Goal: Transaction & Acquisition: Purchase product/service

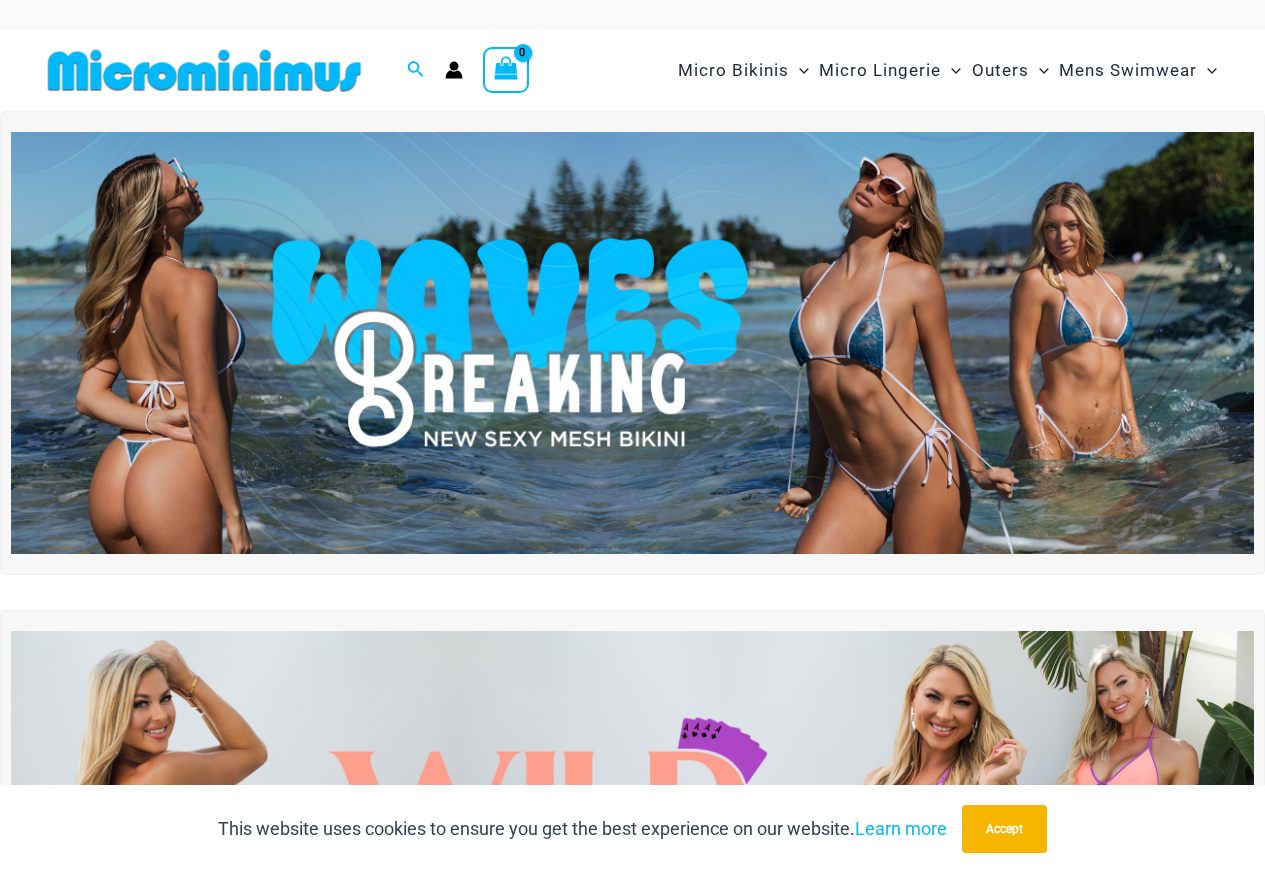
click at [1256, 600] on div "Shop The Latest Release Now!" at bounding box center [632, 630] width 1265 height 1039
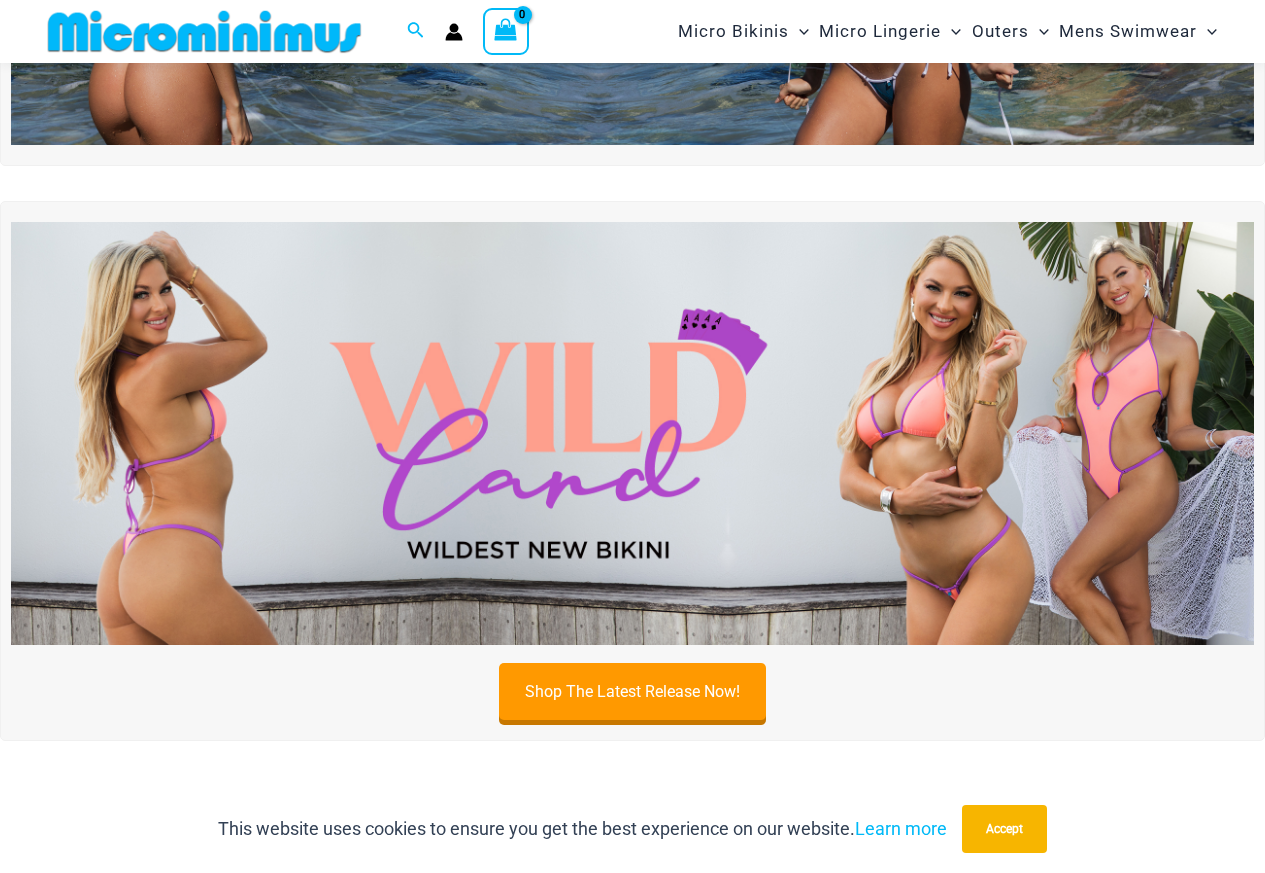
scroll to position [382, 0]
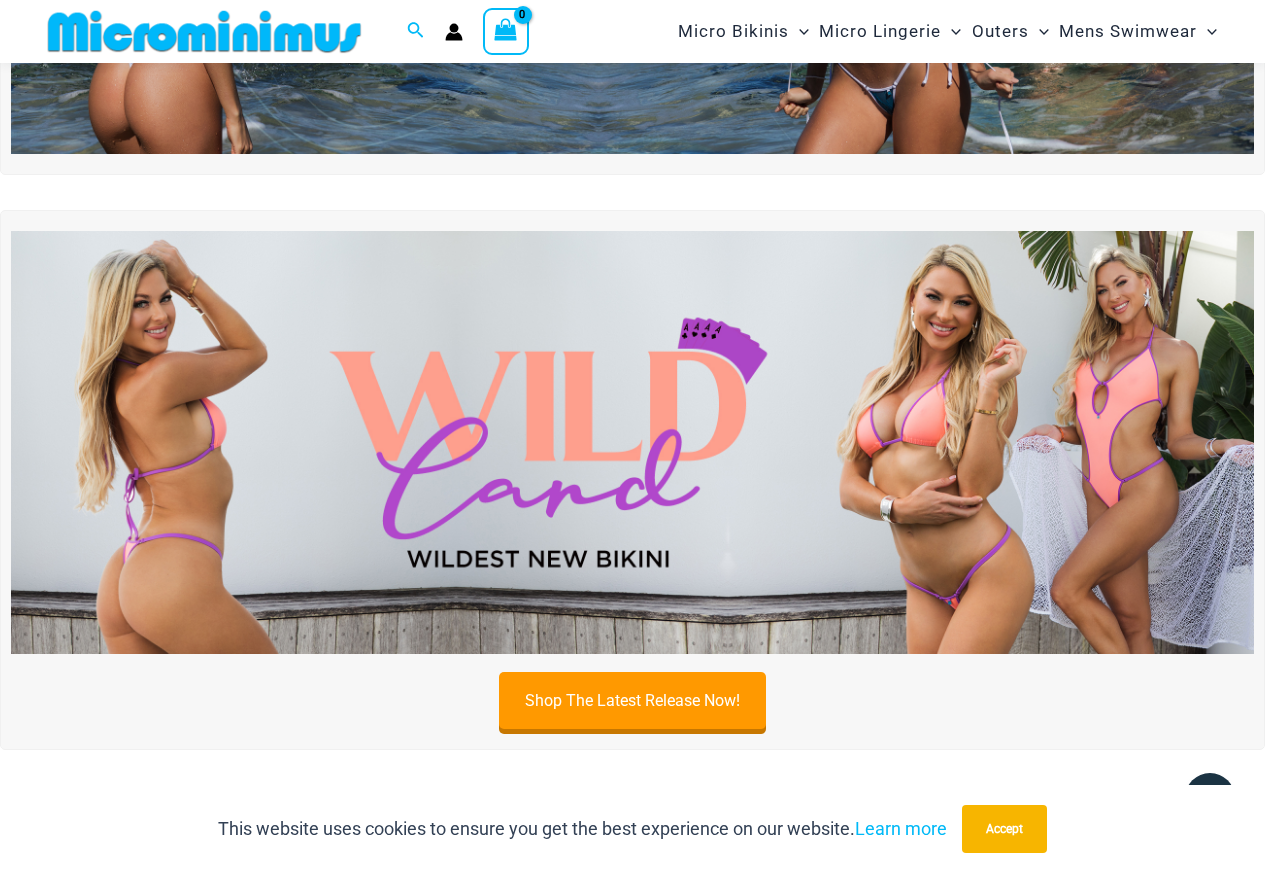
click at [843, 484] on img at bounding box center [632, 442] width 1243 height 422
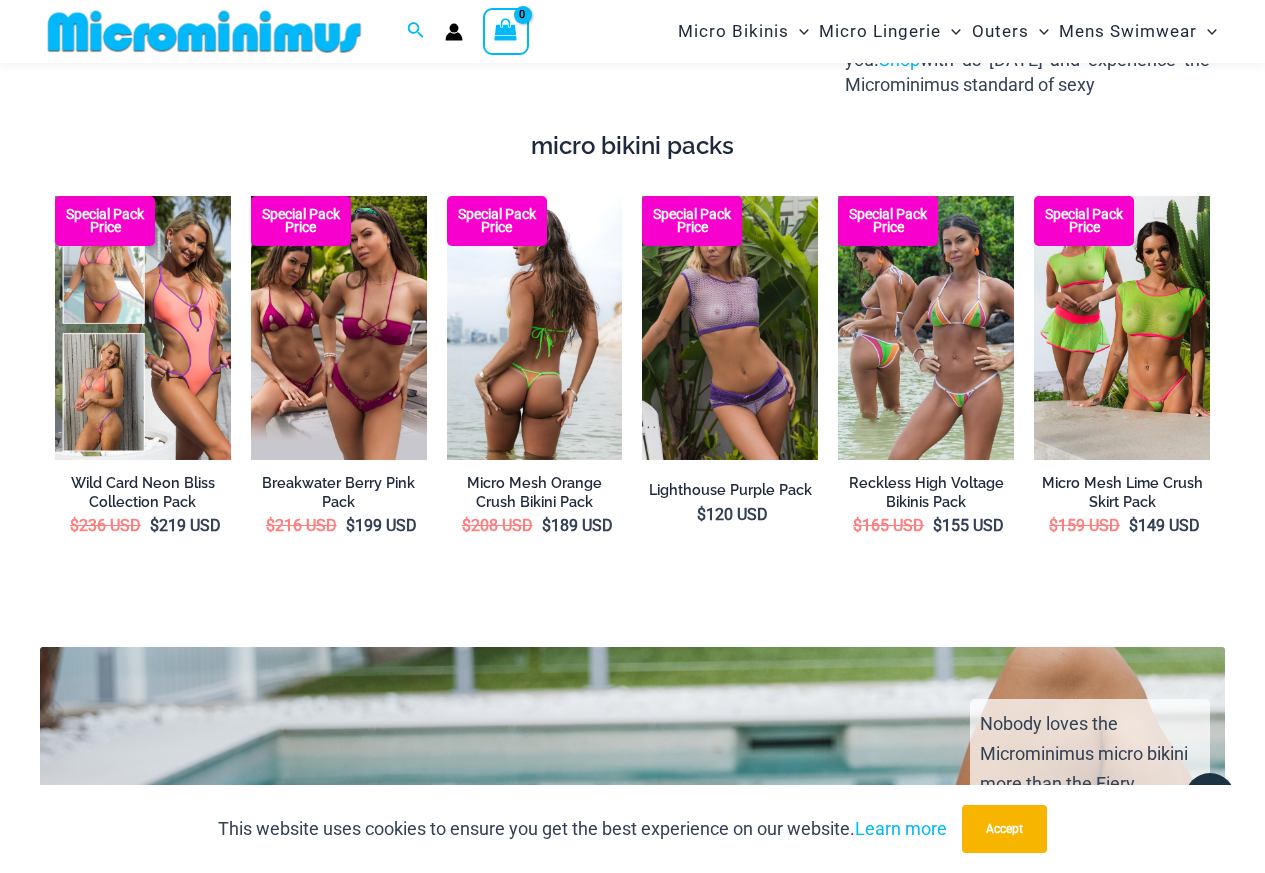
scroll to position [3181, 0]
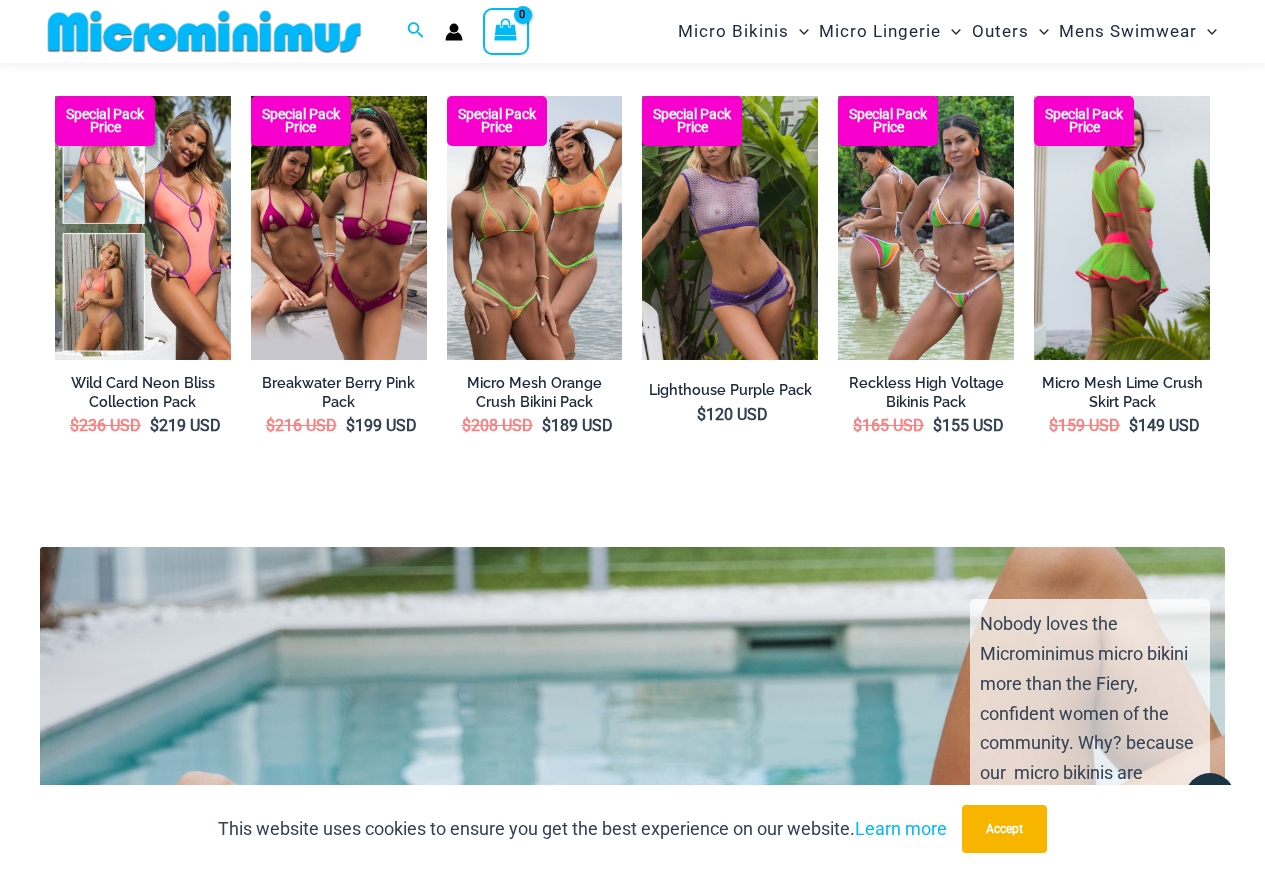
click at [1081, 260] on img at bounding box center [1122, 228] width 176 height 264
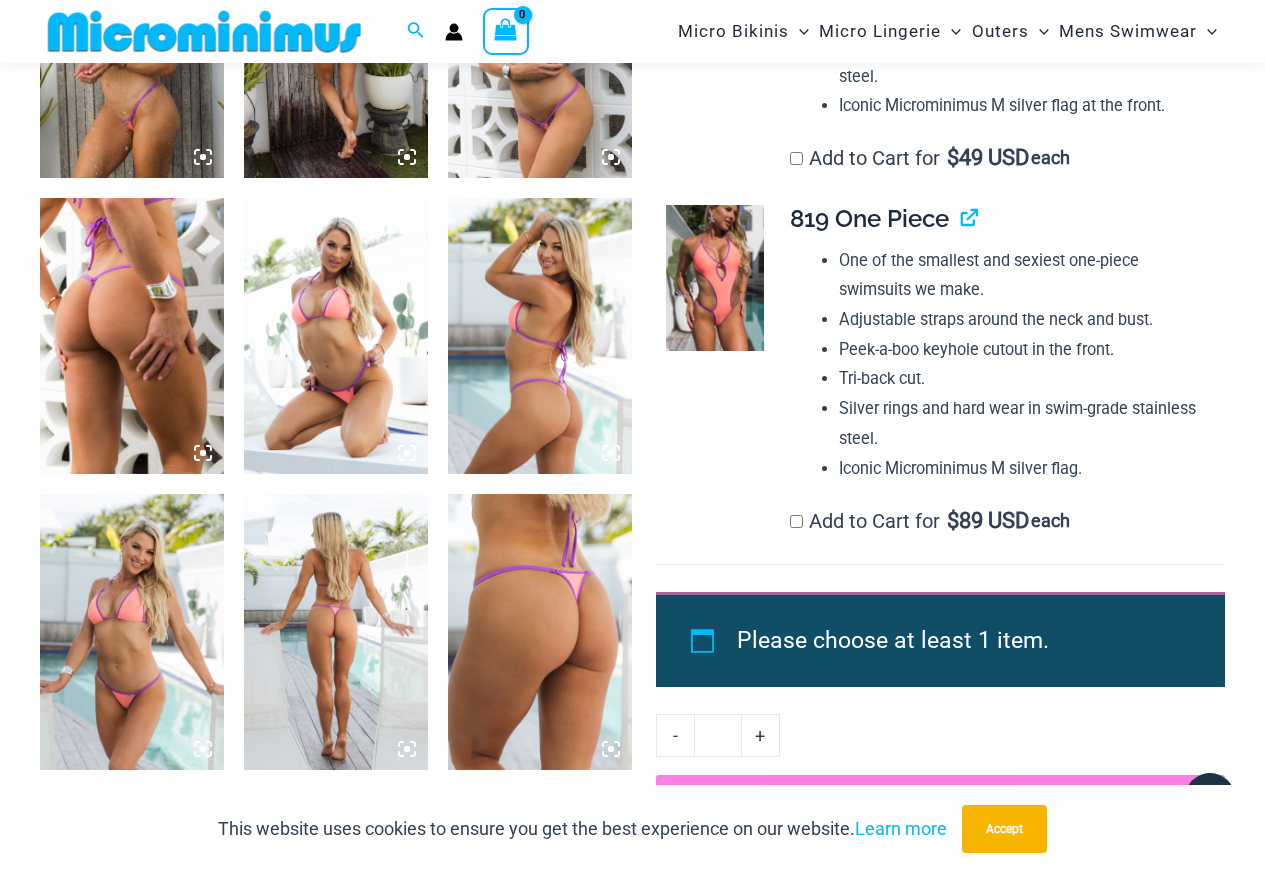
scroll to position [1681, 0]
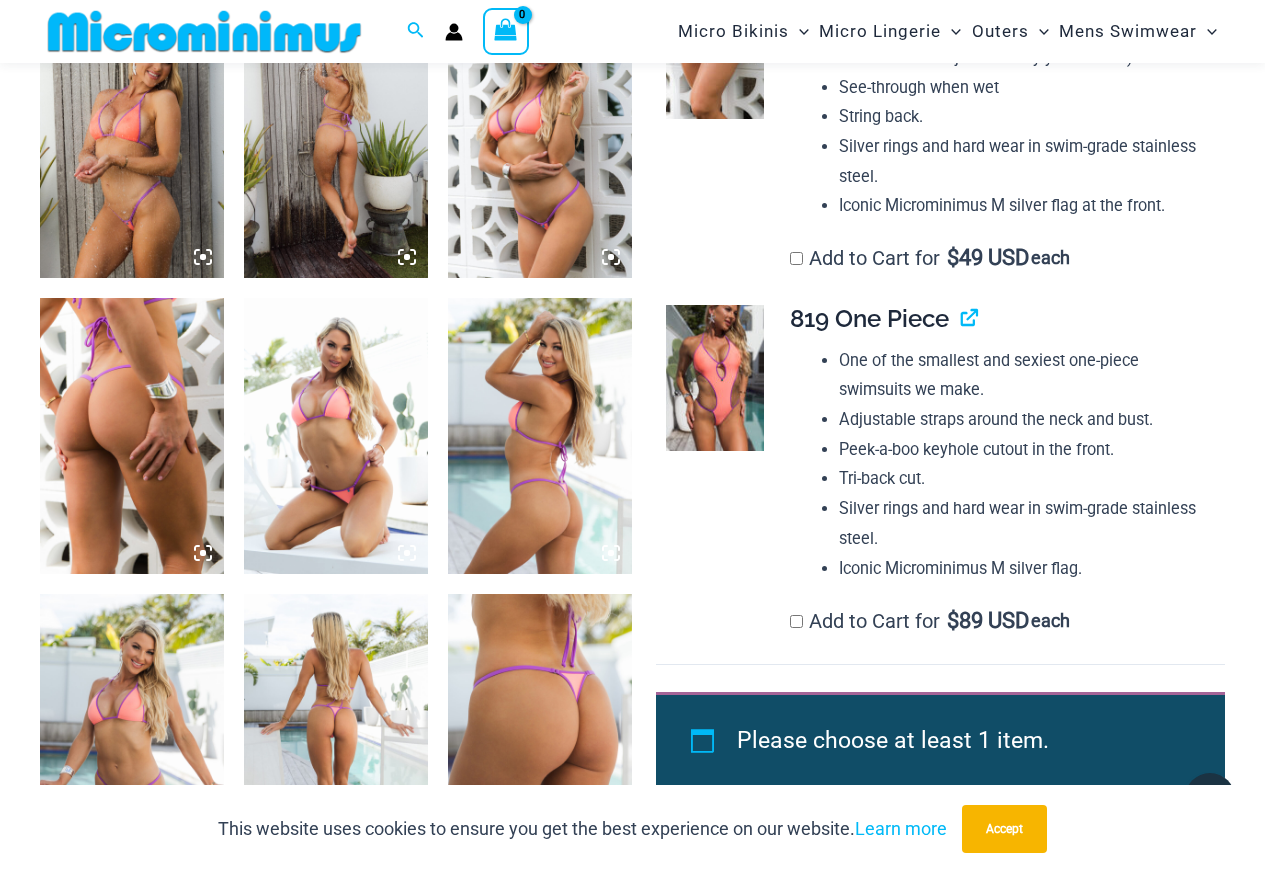
click at [551, 200] on img at bounding box center [540, 140] width 184 height 276
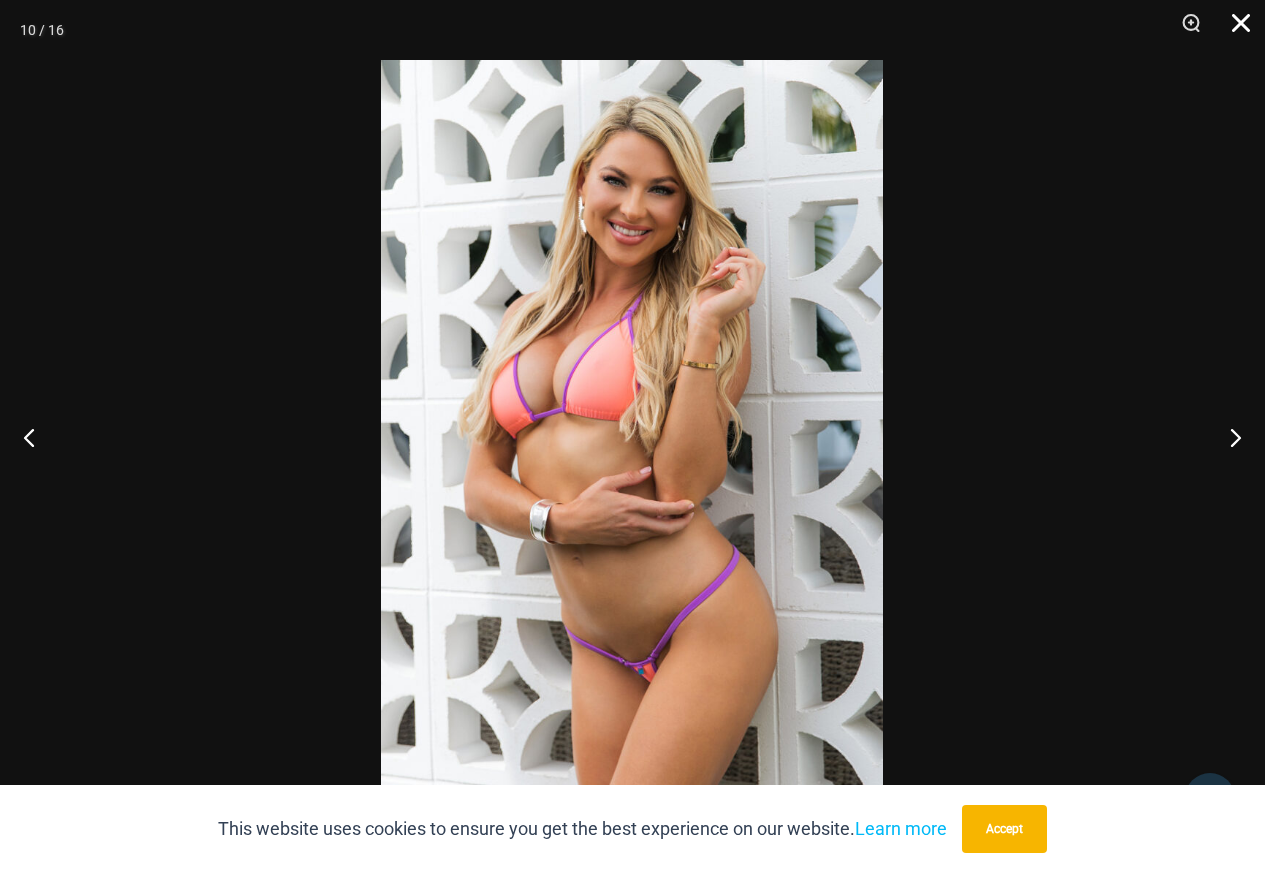
click at [1233, 20] on button "Close" at bounding box center [1234, 30] width 50 height 60
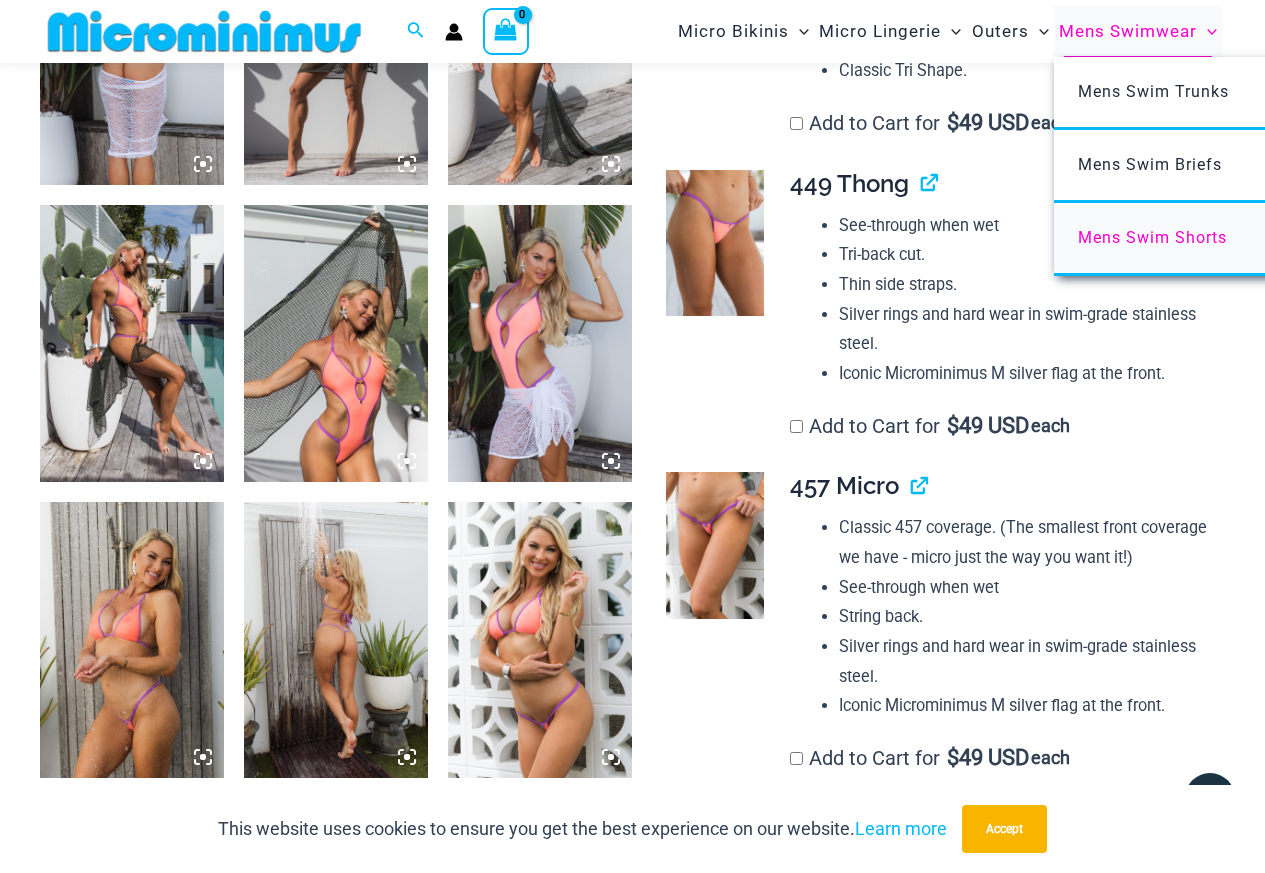
scroll to position [782, 0]
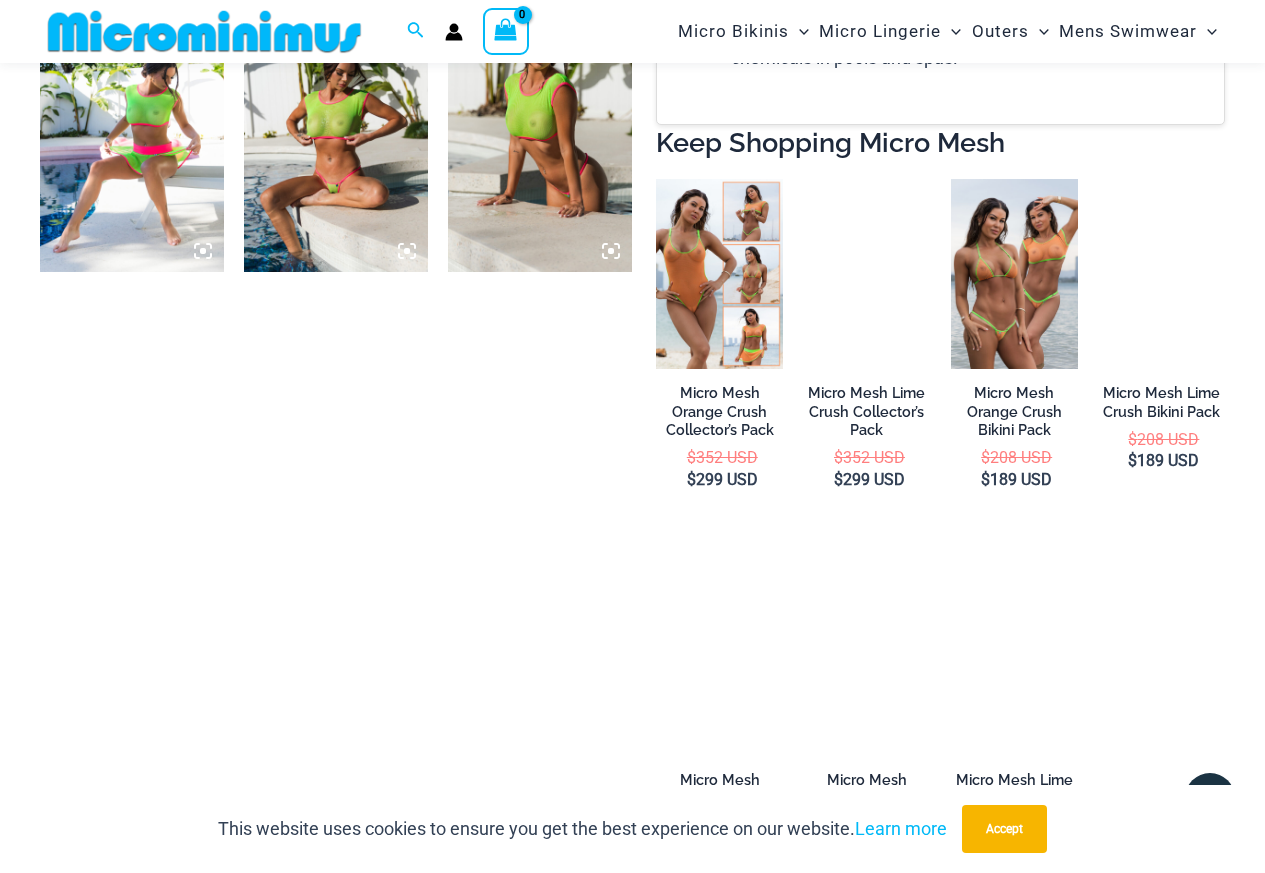
scroll to position [1292, 0]
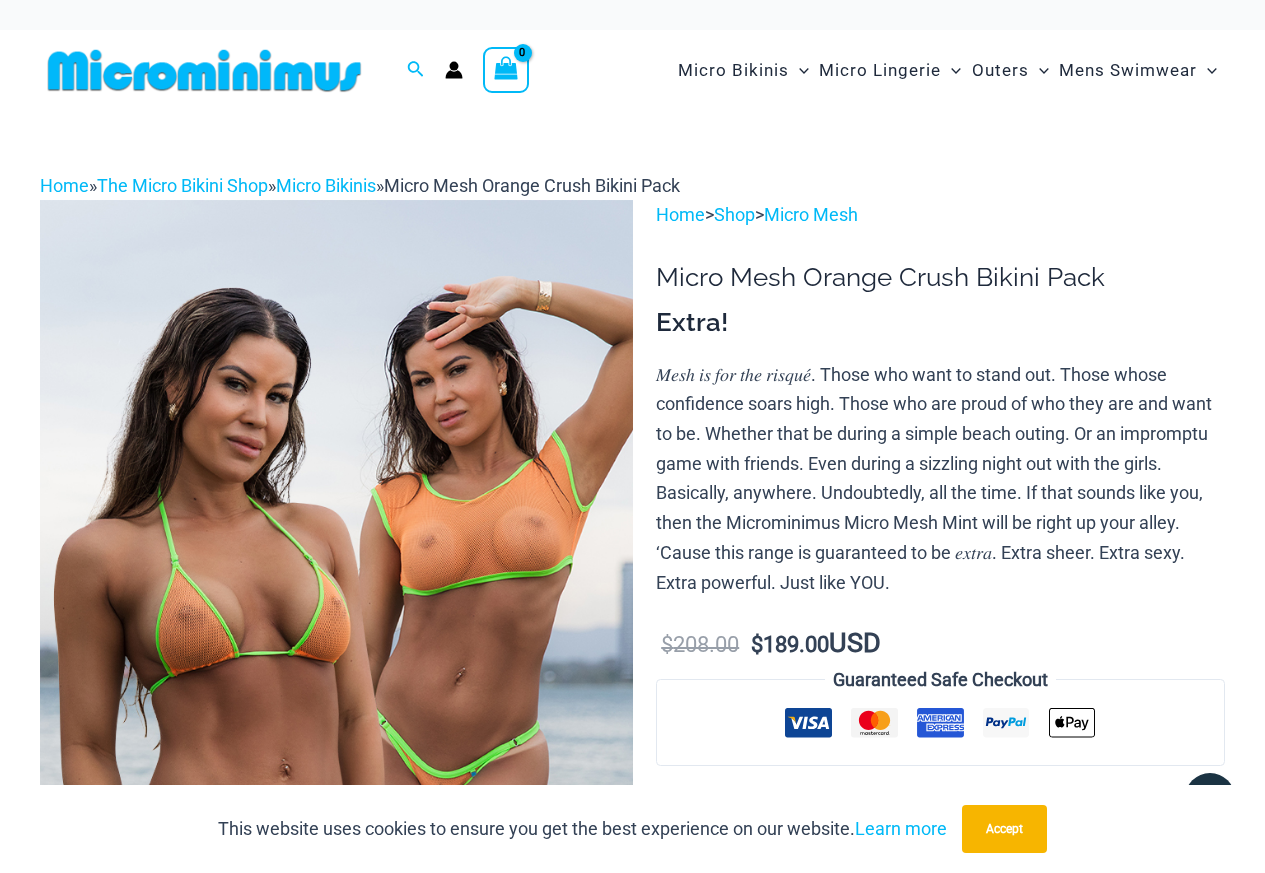
click at [1216, 582] on p "𝑀𝑒𝑠ℎ 𝑖𝑠 𝑓𝑜𝑟 𝑡ℎ𝑒 𝑟𝑖𝑠𝑞𝑢𝑒́. Those who want to stand out. Those whose confidence so…" at bounding box center [940, 479] width 569 height 238
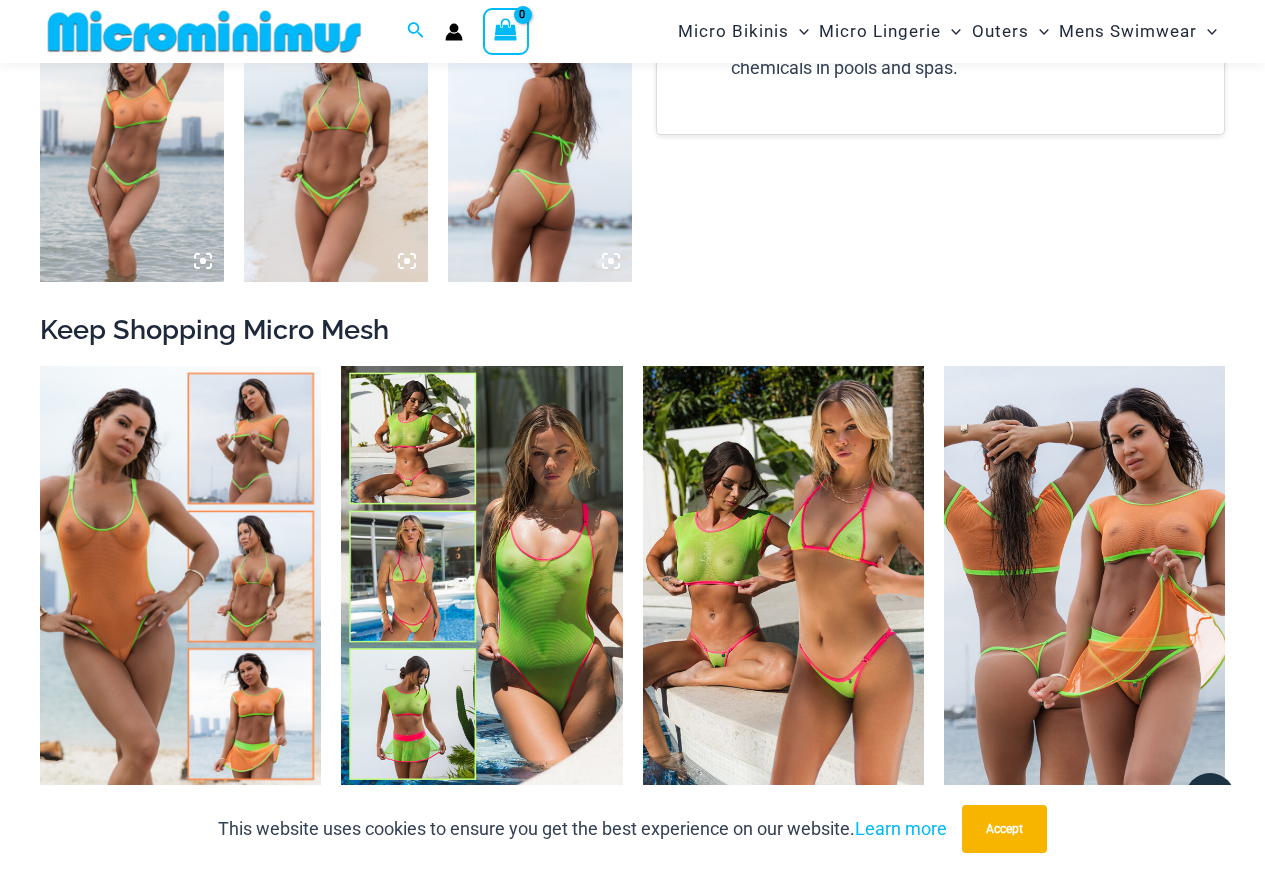
scroll to position [982, 0]
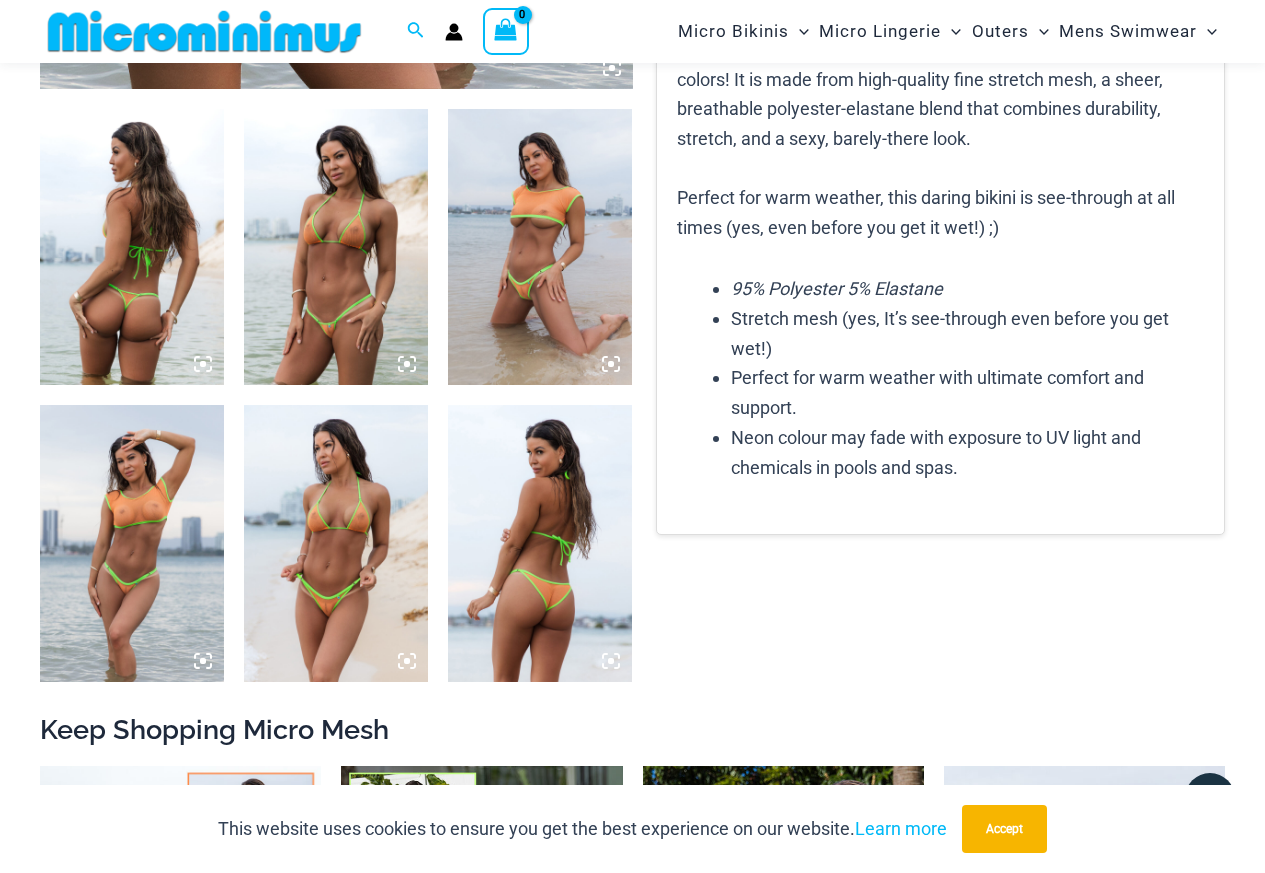
click at [354, 323] on img at bounding box center [336, 247] width 184 height 276
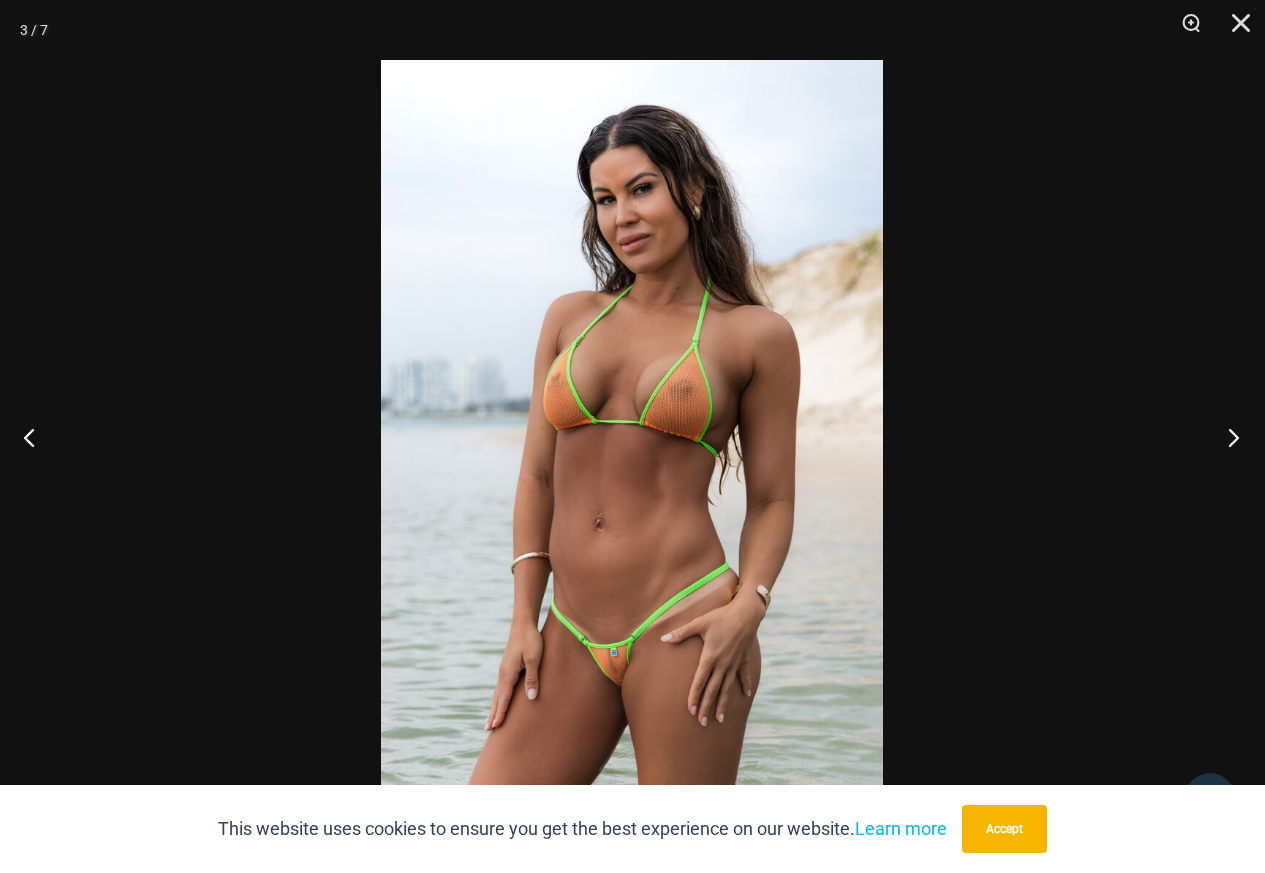
click at [1229, 443] on button "Next" at bounding box center [1227, 437] width 75 height 100
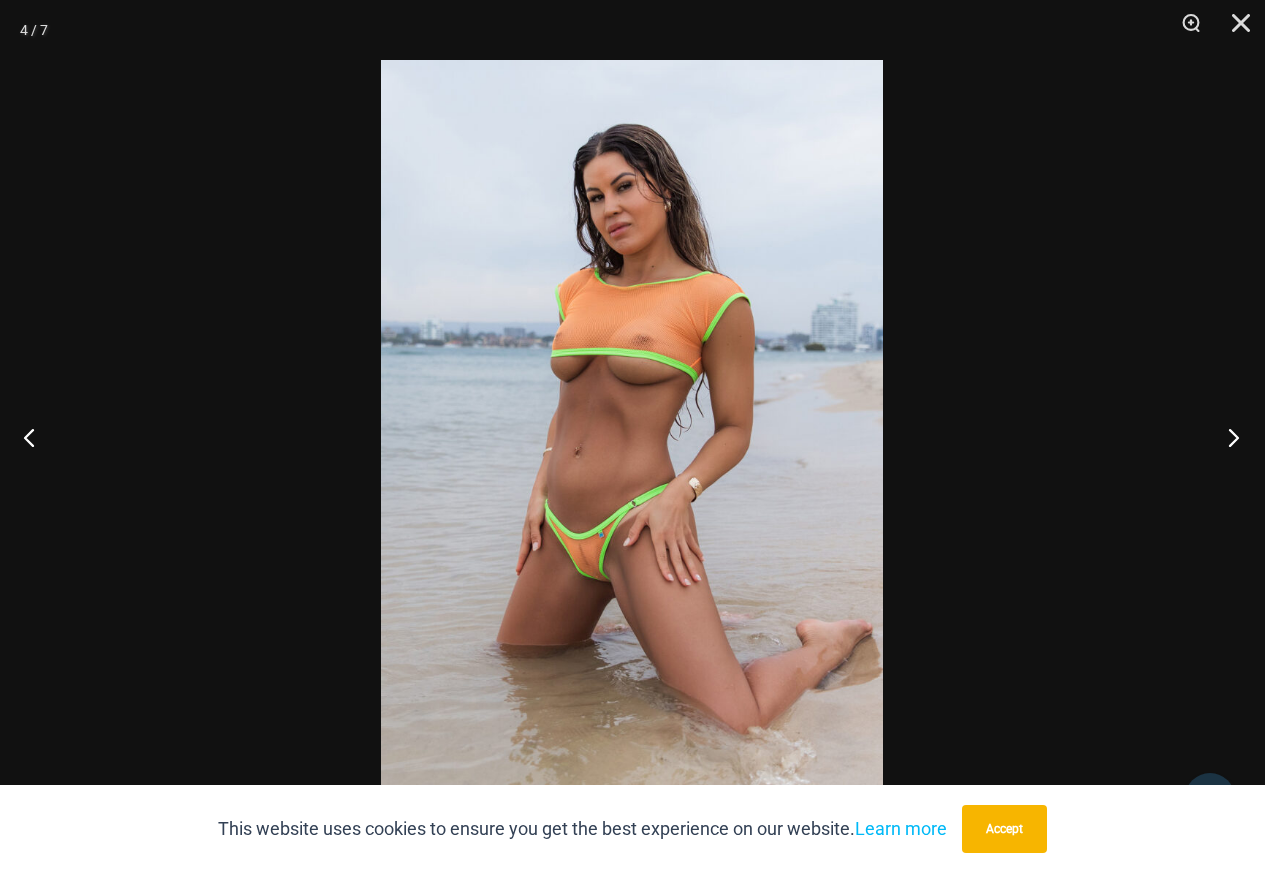
click at [1229, 443] on button "Next" at bounding box center [1227, 437] width 75 height 100
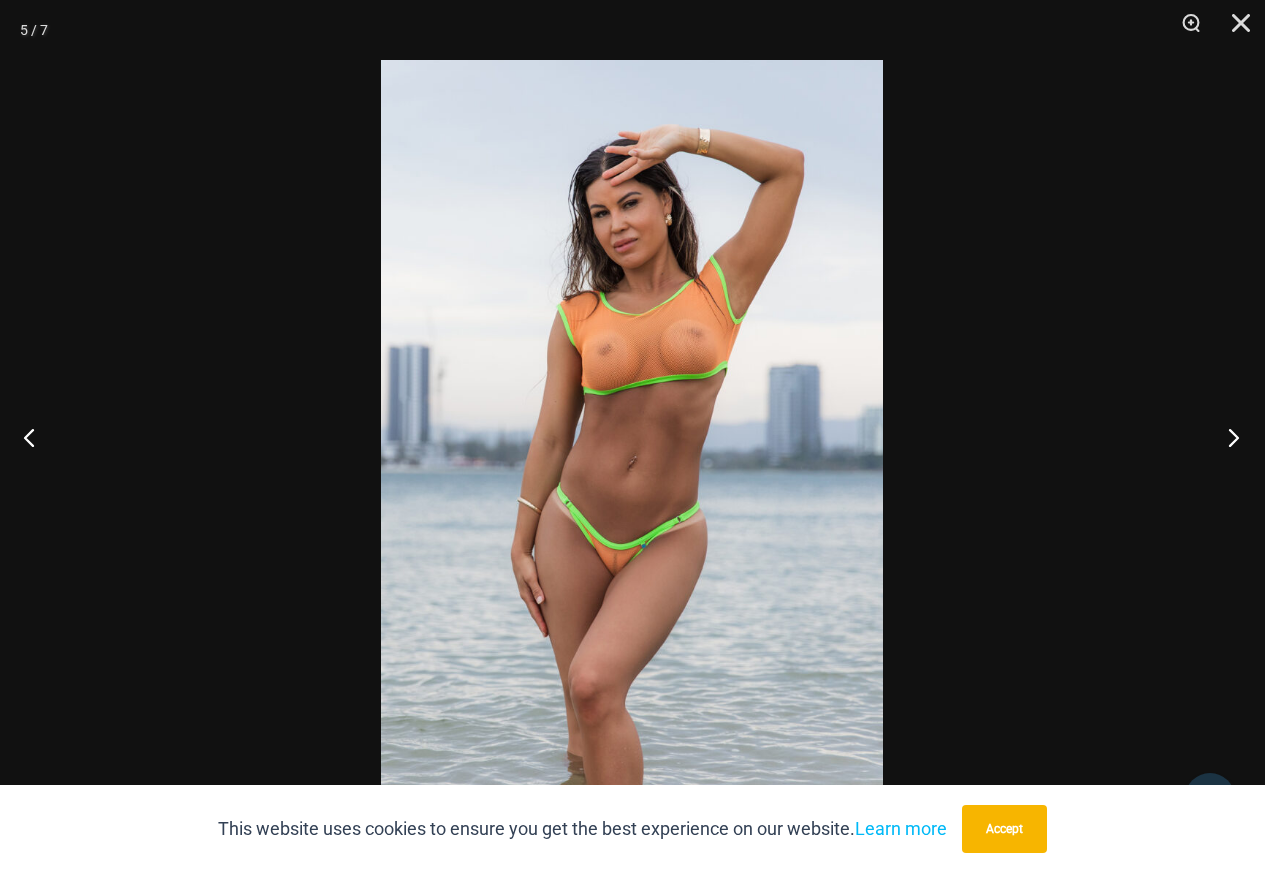
click at [1229, 443] on button "Next" at bounding box center [1227, 437] width 75 height 100
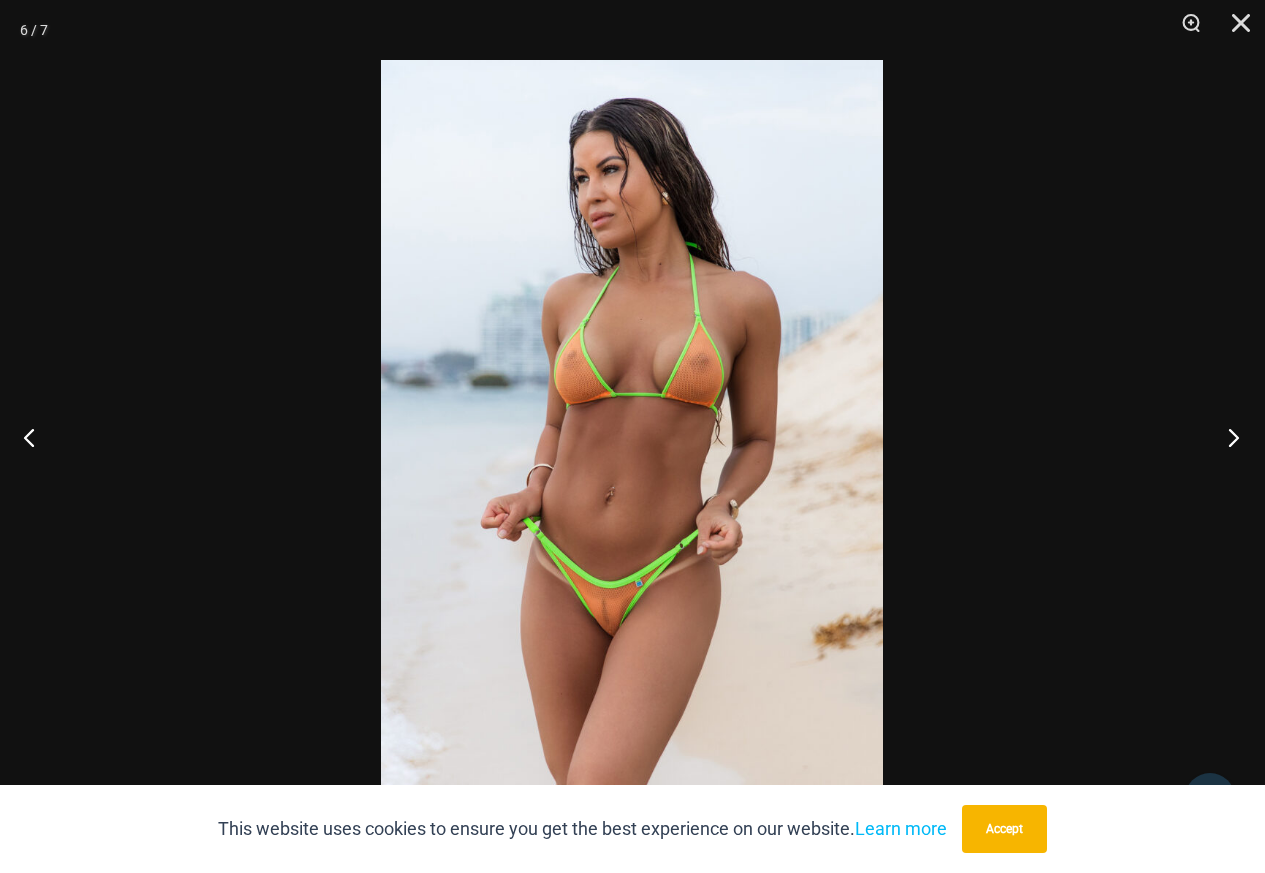
click at [1229, 443] on button "Next" at bounding box center [1227, 437] width 75 height 100
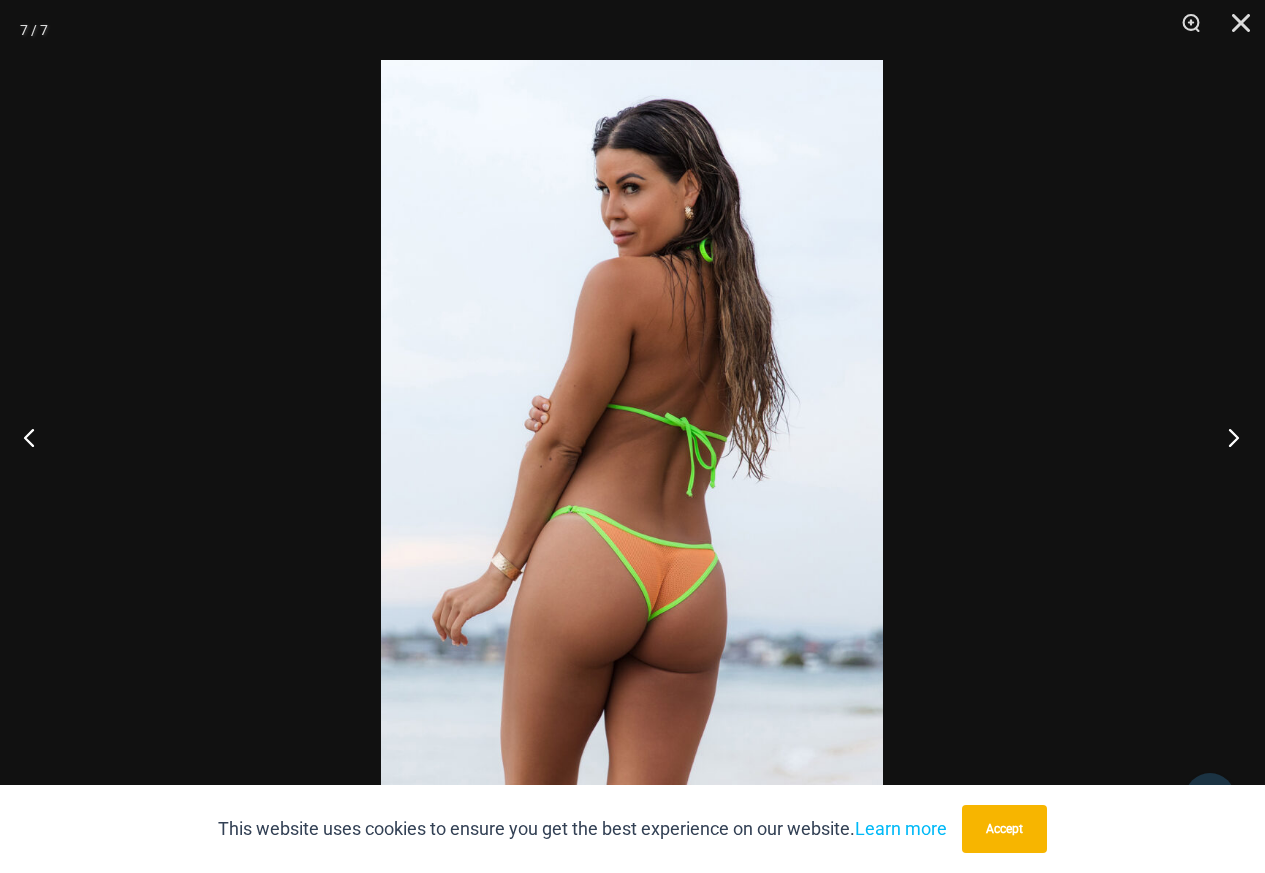
click at [1229, 443] on button "Next" at bounding box center [1227, 437] width 75 height 100
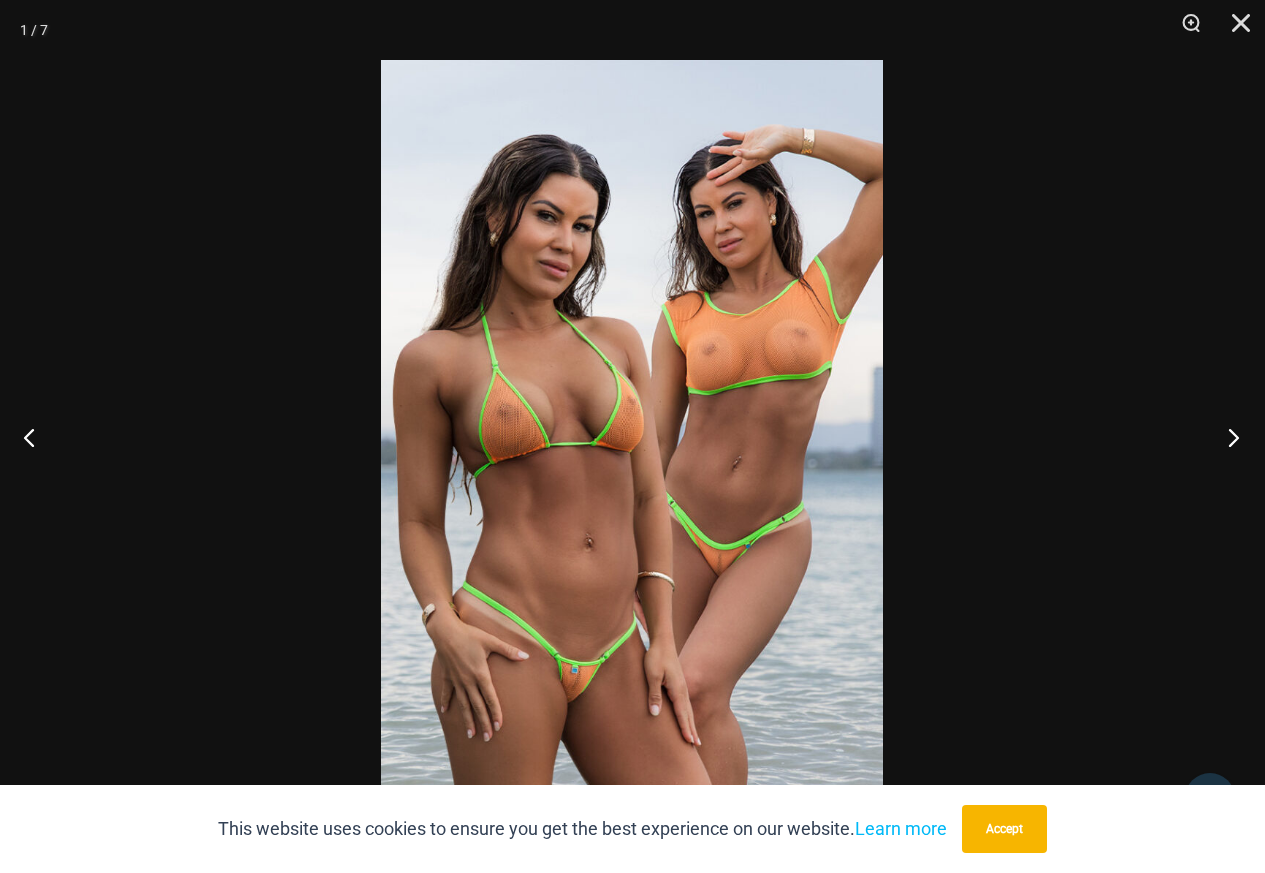
click at [1229, 443] on button "Next" at bounding box center [1227, 437] width 75 height 100
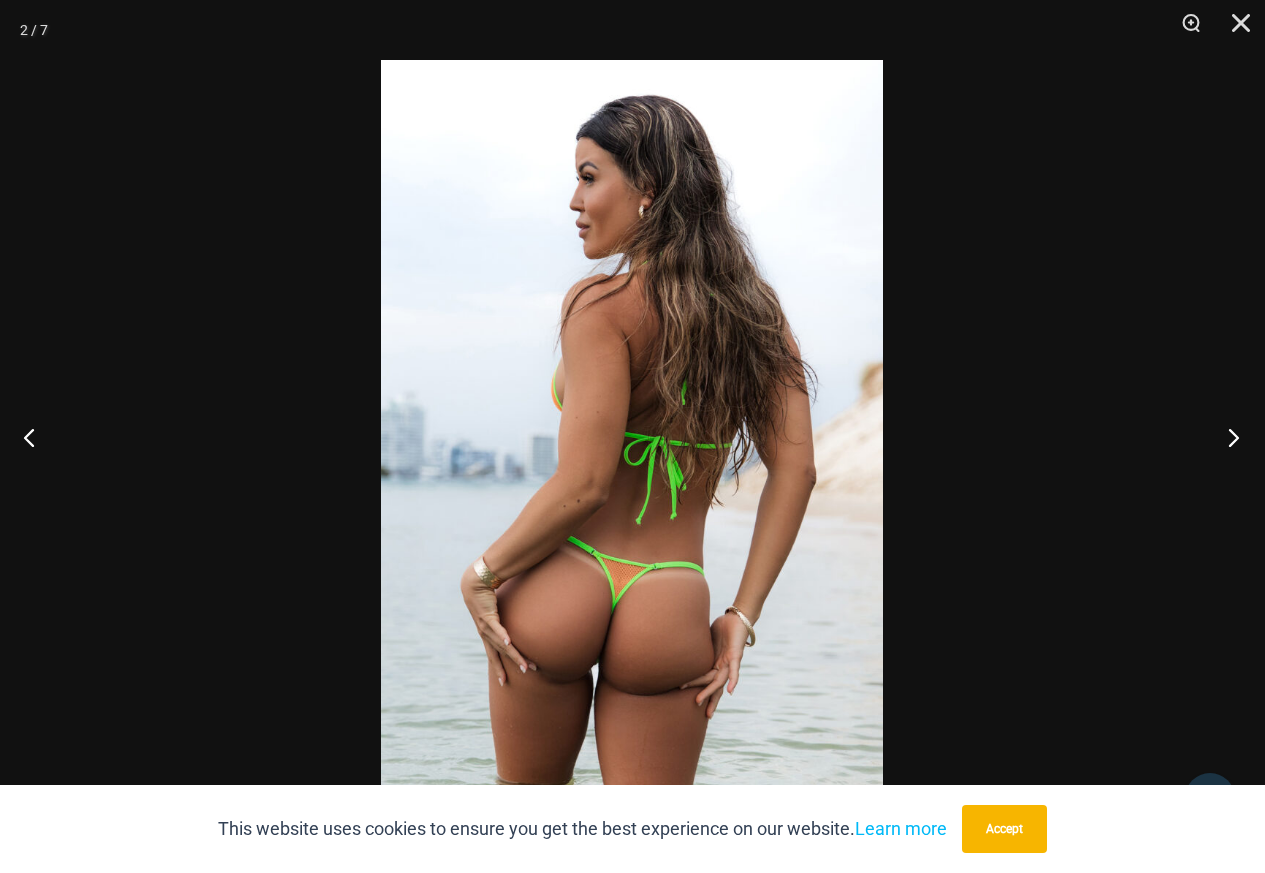
click at [1229, 443] on button "Next" at bounding box center [1227, 437] width 75 height 100
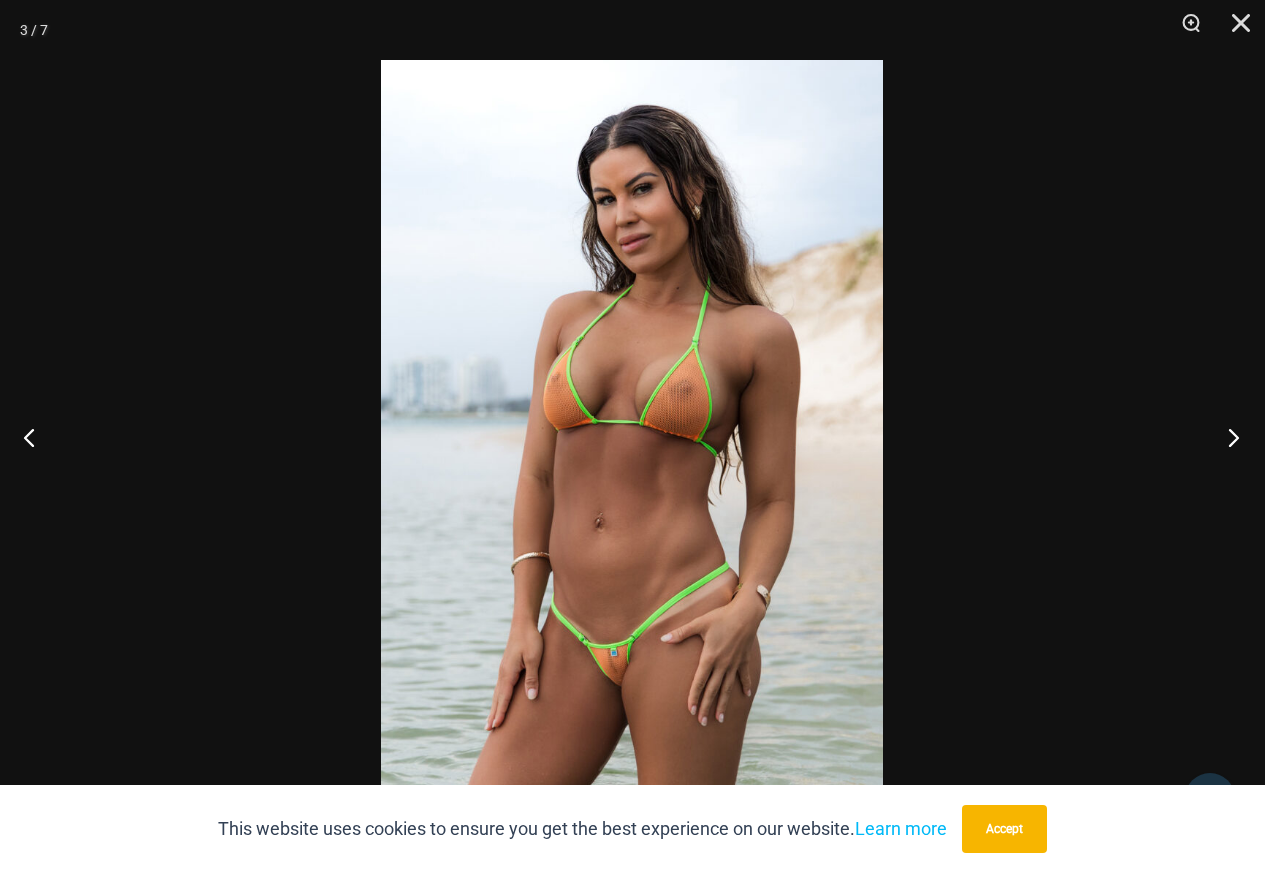
click at [1229, 443] on button "Next" at bounding box center [1227, 437] width 75 height 100
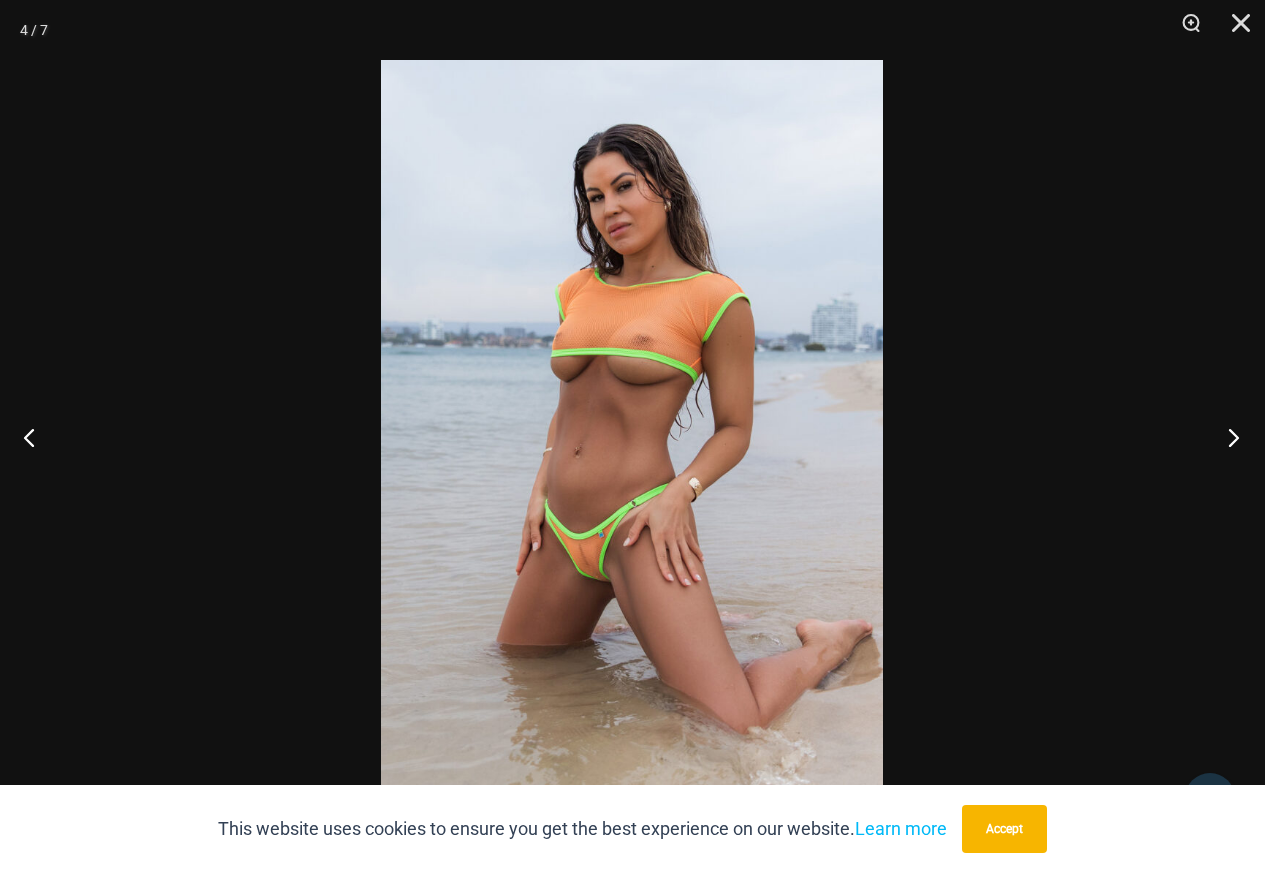
click at [1229, 443] on button "Next" at bounding box center [1227, 437] width 75 height 100
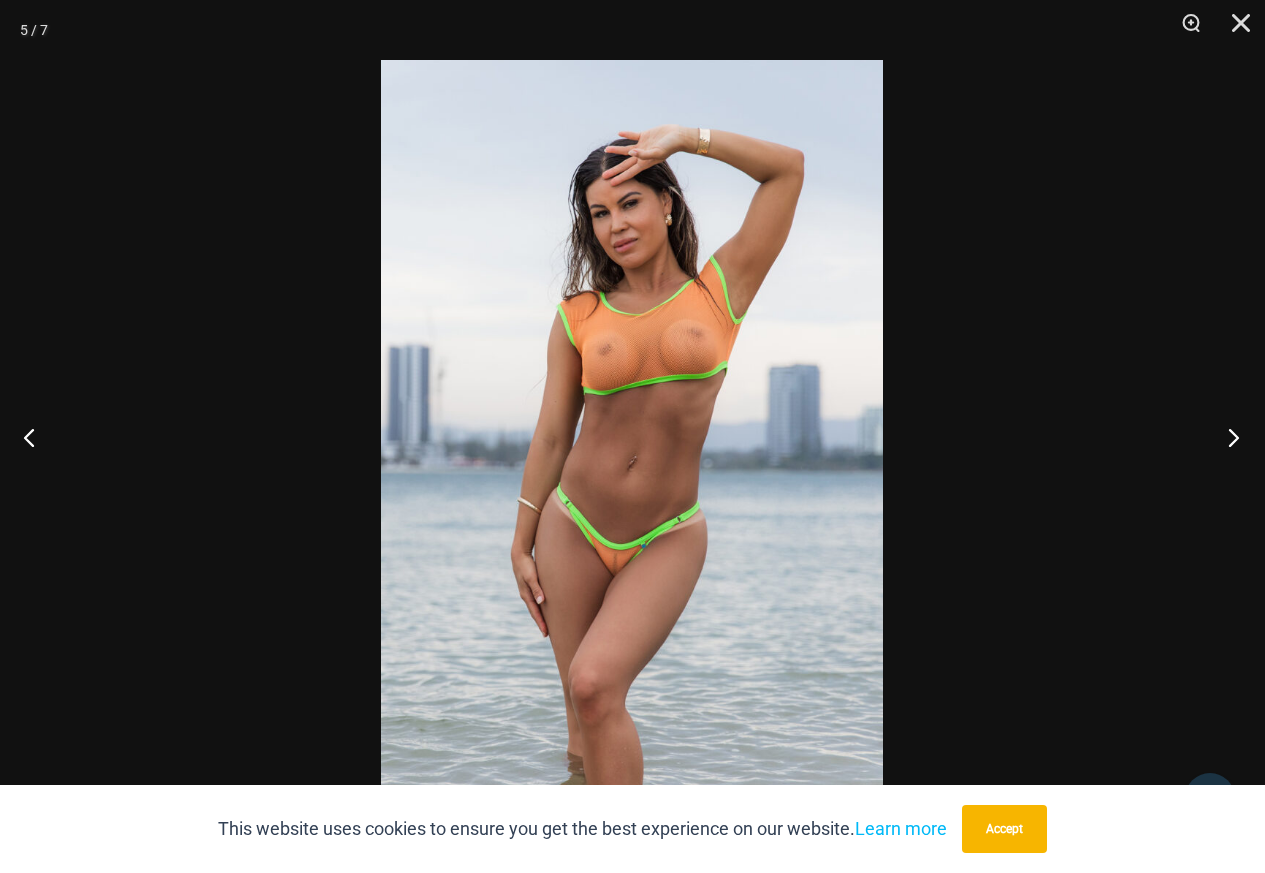
click at [1229, 443] on button "Next" at bounding box center [1227, 437] width 75 height 100
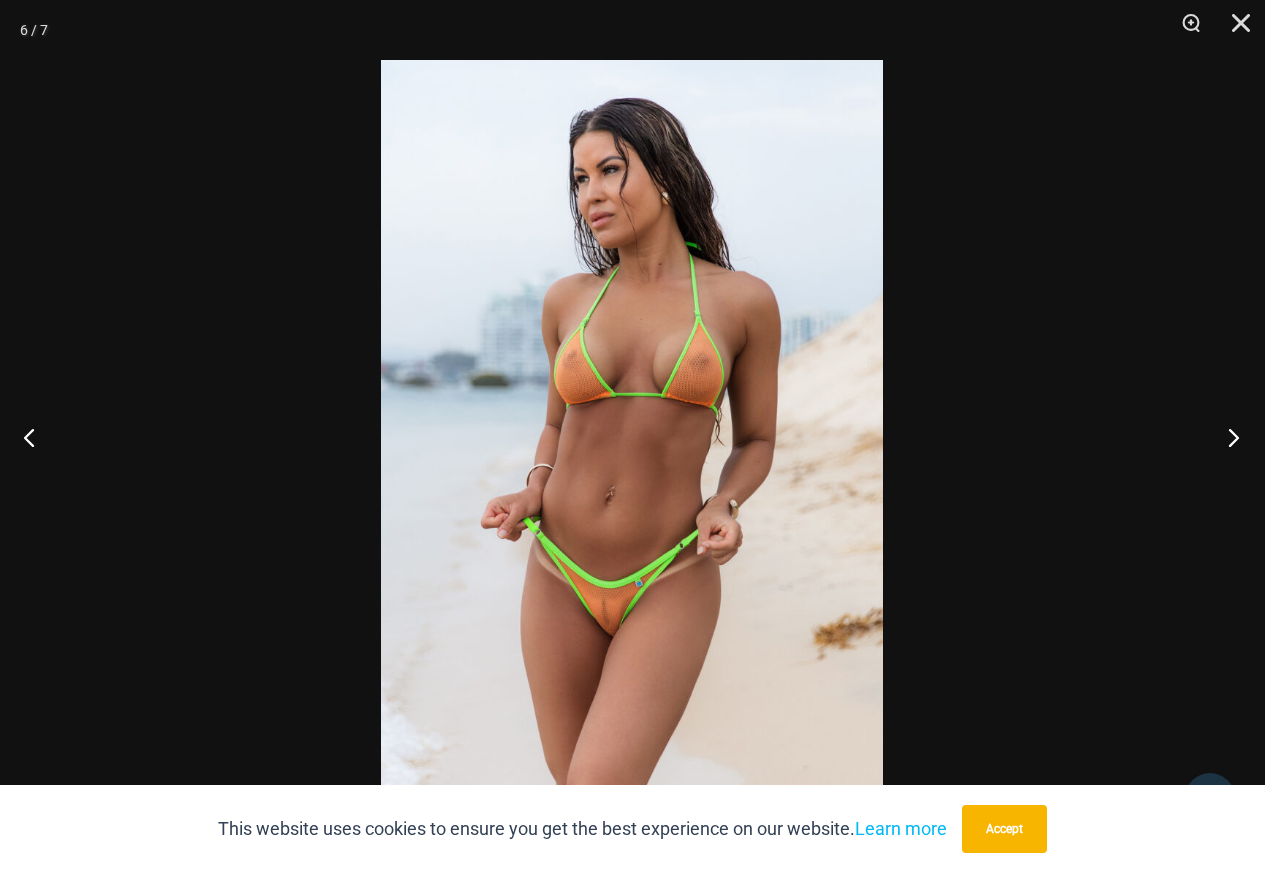
click at [1229, 443] on button "Next" at bounding box center [1227, 437] width 75 height 100
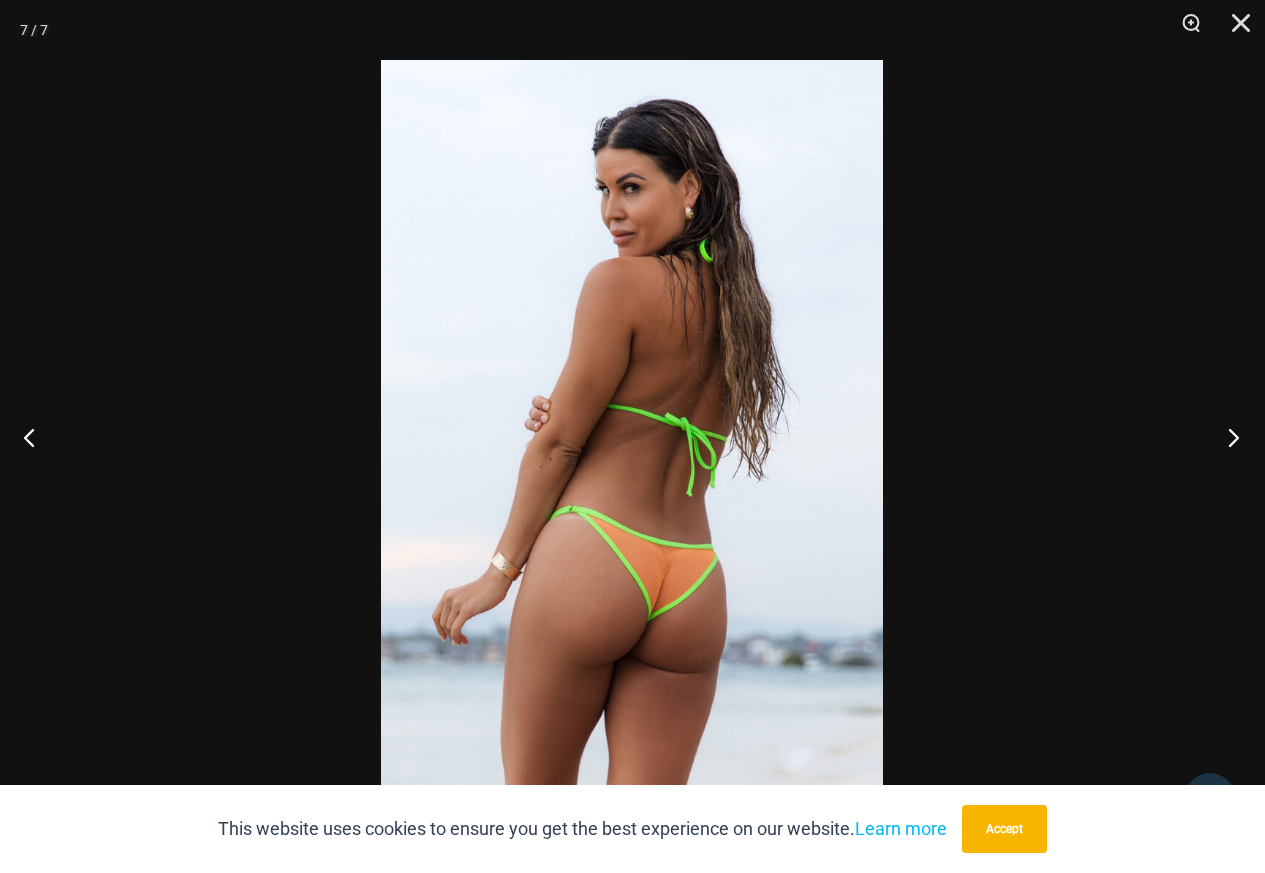
click at [1229, 443] on button "Next" at bounding box center [1227, 437] width 75 height 100
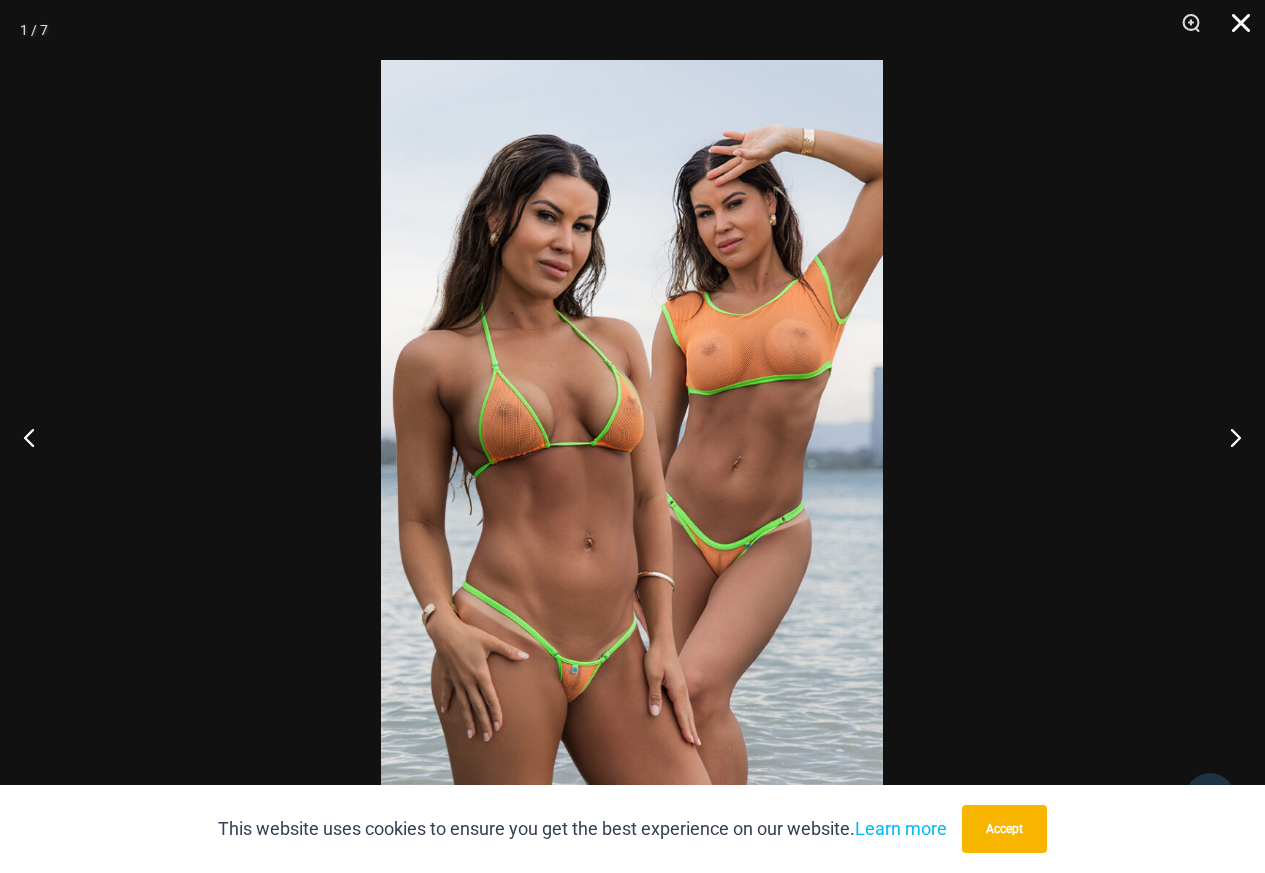
click at [1241, 21] on button "Close" at bounding box center [1234, 30] width 50 height 60
